Goal: Navigation & Orientation: Find specific page/section

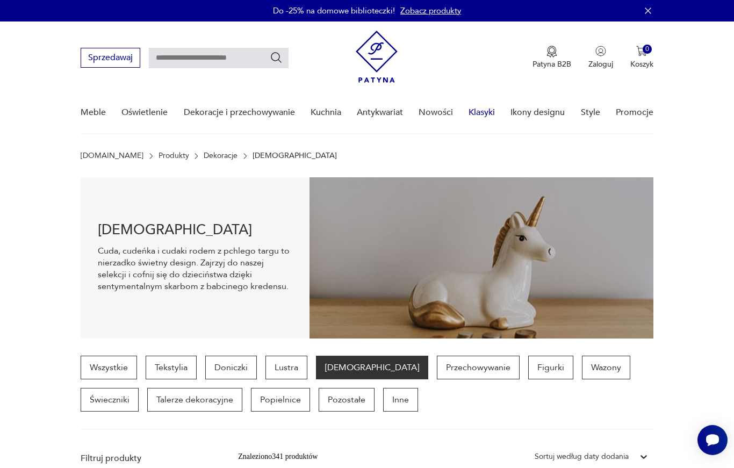
click at [486, 116] on link "Klasyki" at bounding box center [482, 112] width 26 height 41
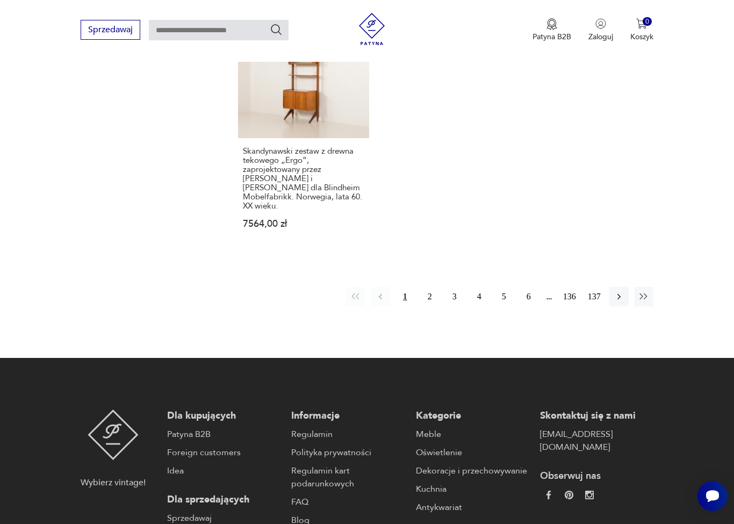
scroll to position [1401, 0]
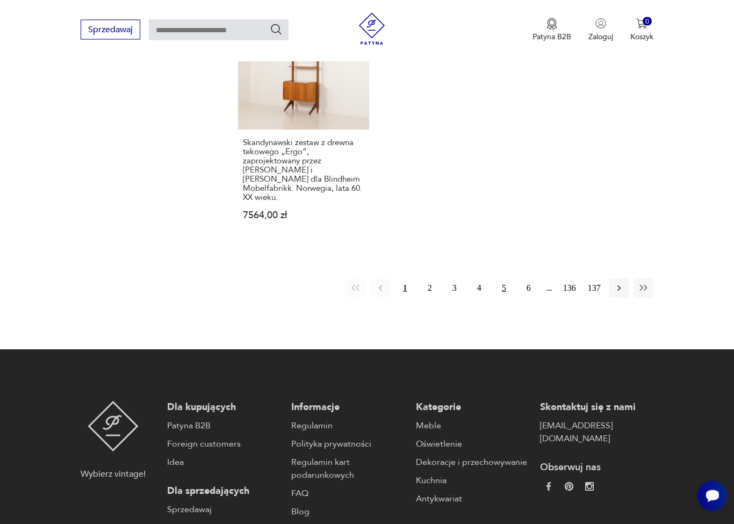
click at [510, 298] on button "5" at bounding box center [503, 288] width 19 height 19
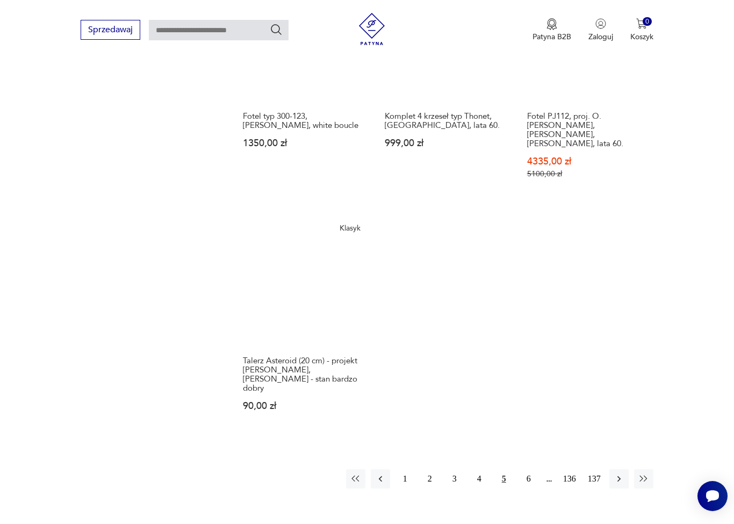
scroll to position [1332, 0]
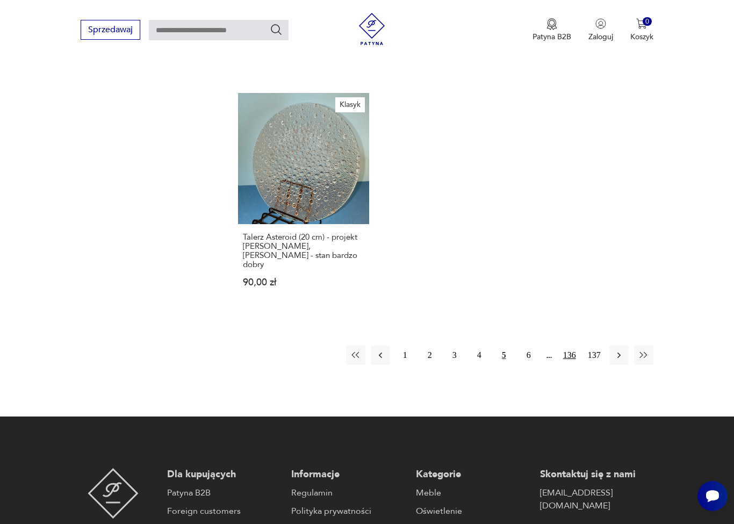
click at [569, 355] on button "136" at bounding box center [569, 355] width 19 height 19
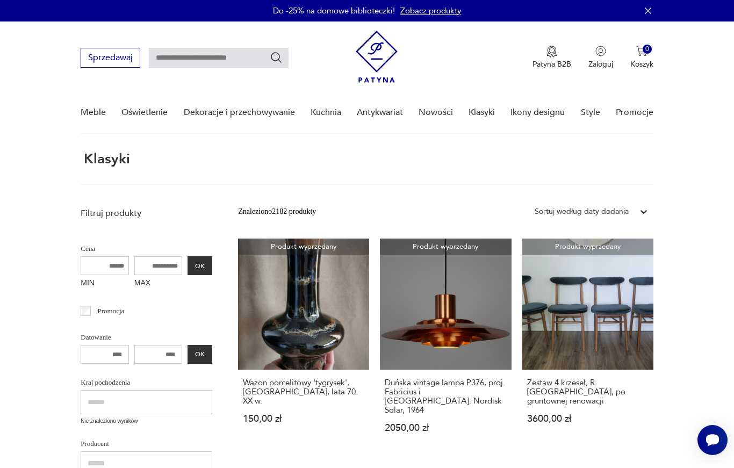
click at [181, 56] on input "text" at bounding box center [219, 58] width 140 height 20
type input "**********"
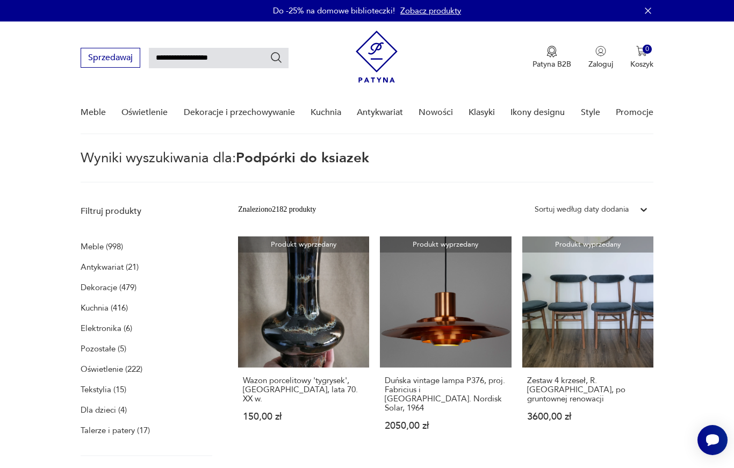
type input "**********"
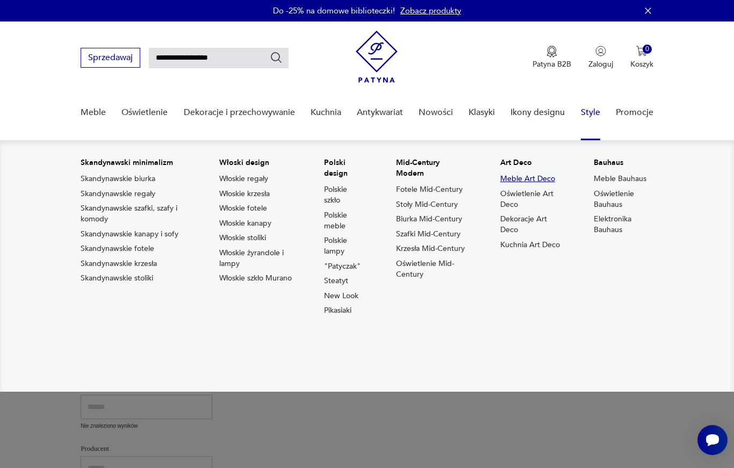
click at [523, 181] on link "Meble Art Deco" at bounding box center [527, 179] width 55 height 11
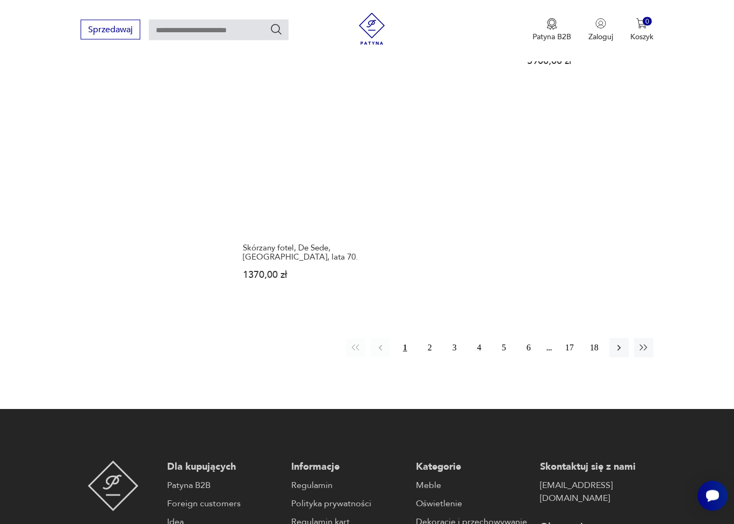
scroll to position [1555, 0]
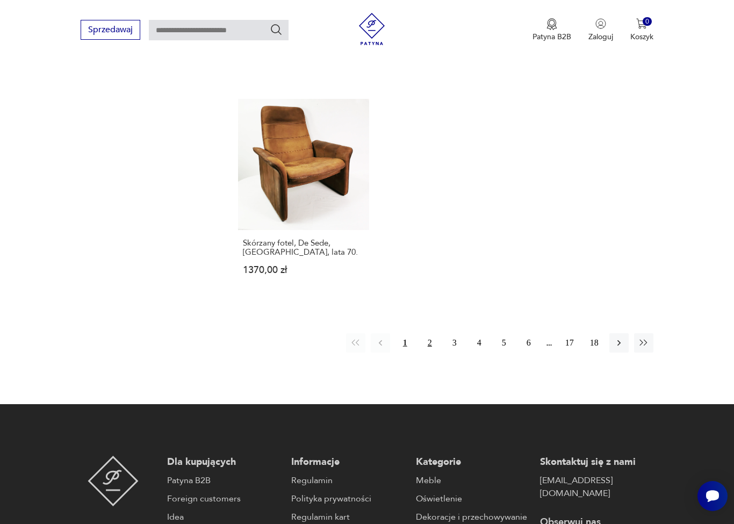
click at [434, 343] on button "2" at bounding box center [429, 342] width 19 height 19
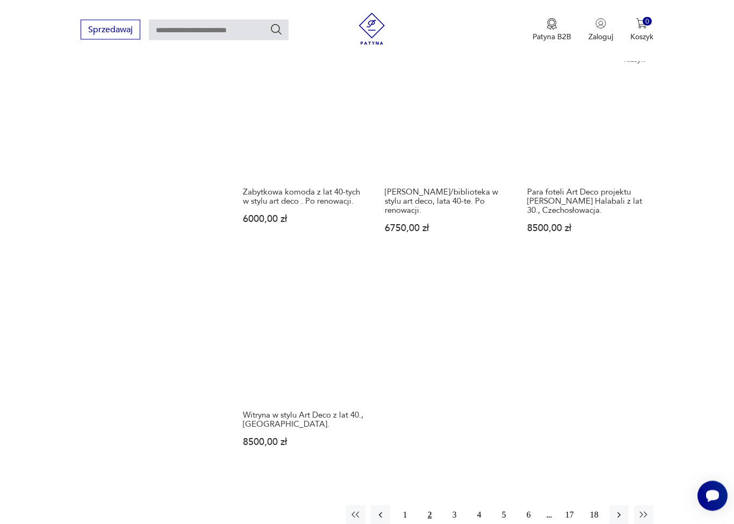
scroll to position [1448, 0]
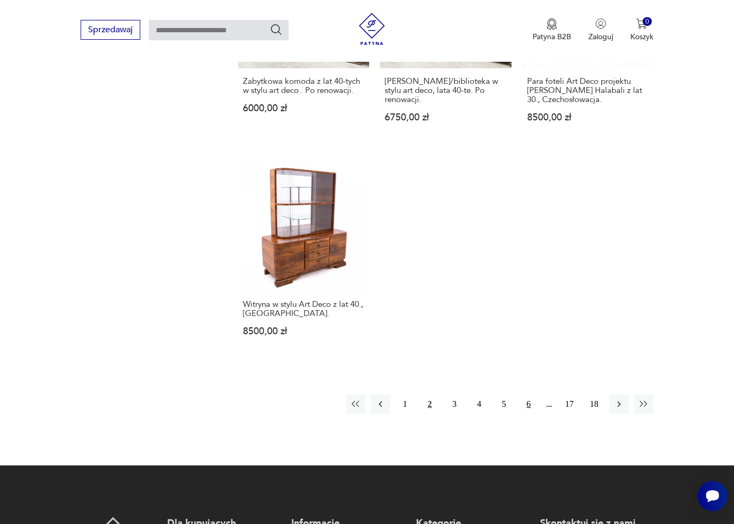
click at [528, 414] on button "6" at bounding box center [528, 403] width 19 height 19
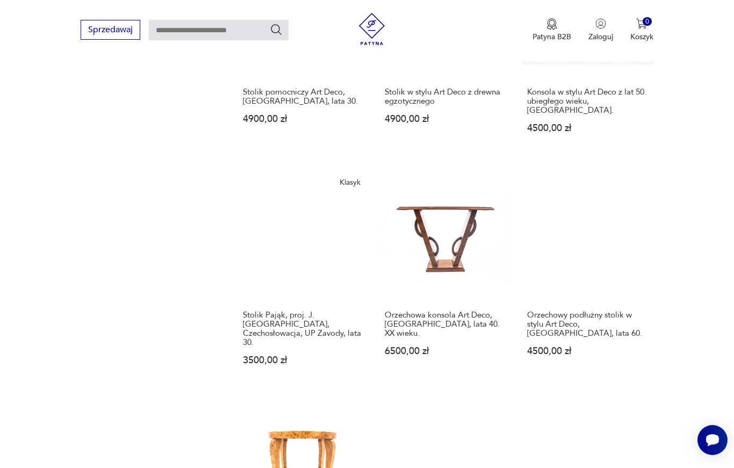
scroll to position [1196, 0]
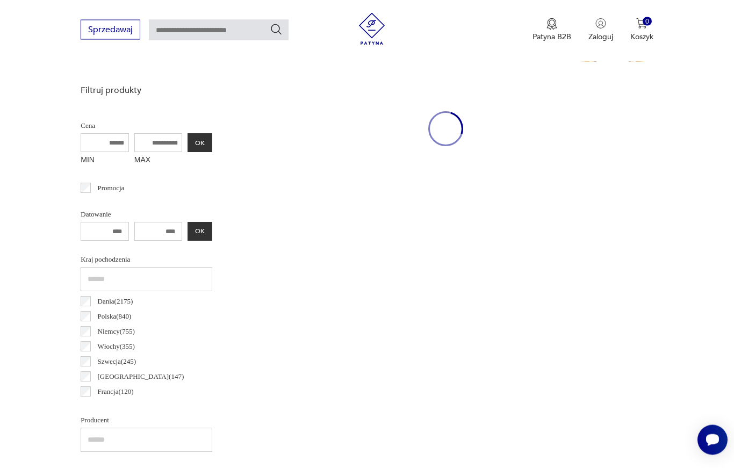
scroll to position [286, 0]
